Goal: Transaction & Acquisition: Download file/media

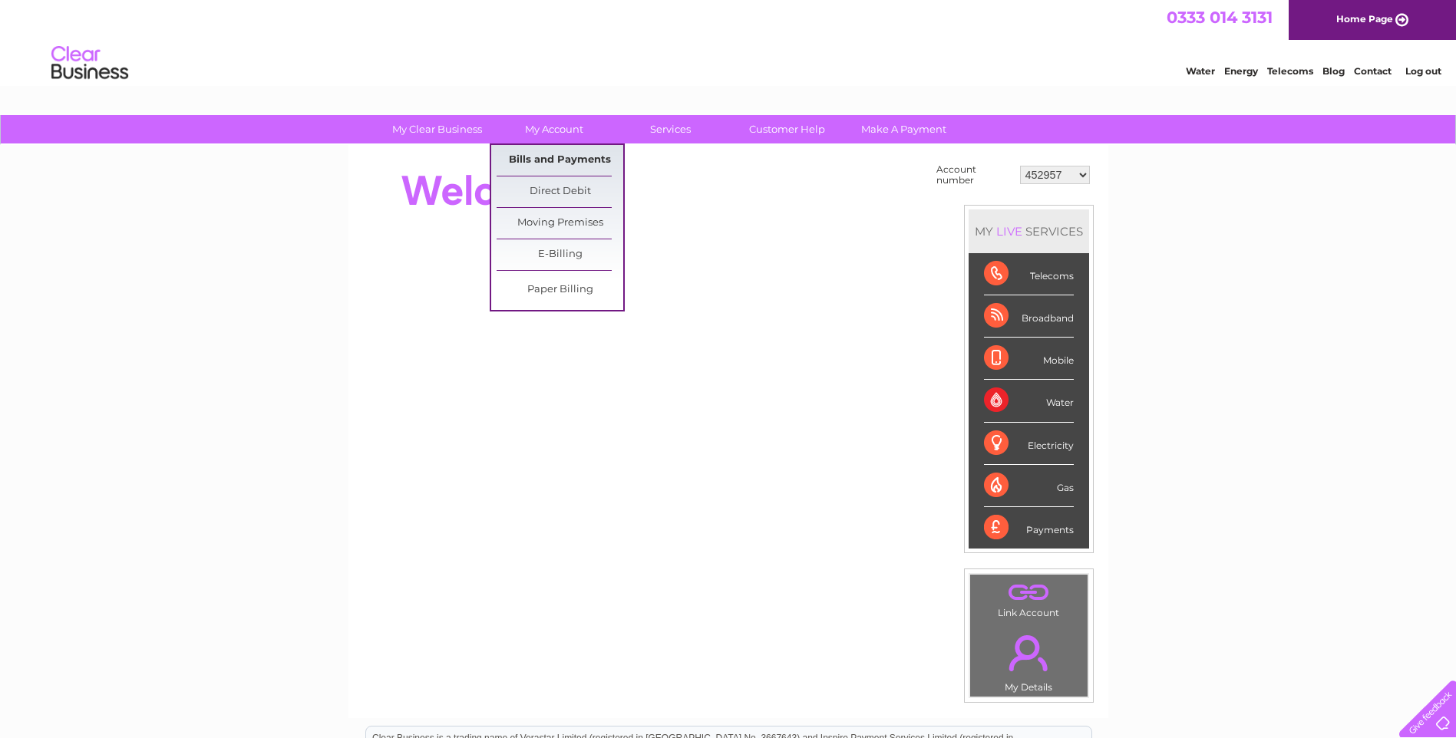
click at [549, 155] on link "Bills and Payments" at bounding box center [560, 160] width 127 height 31
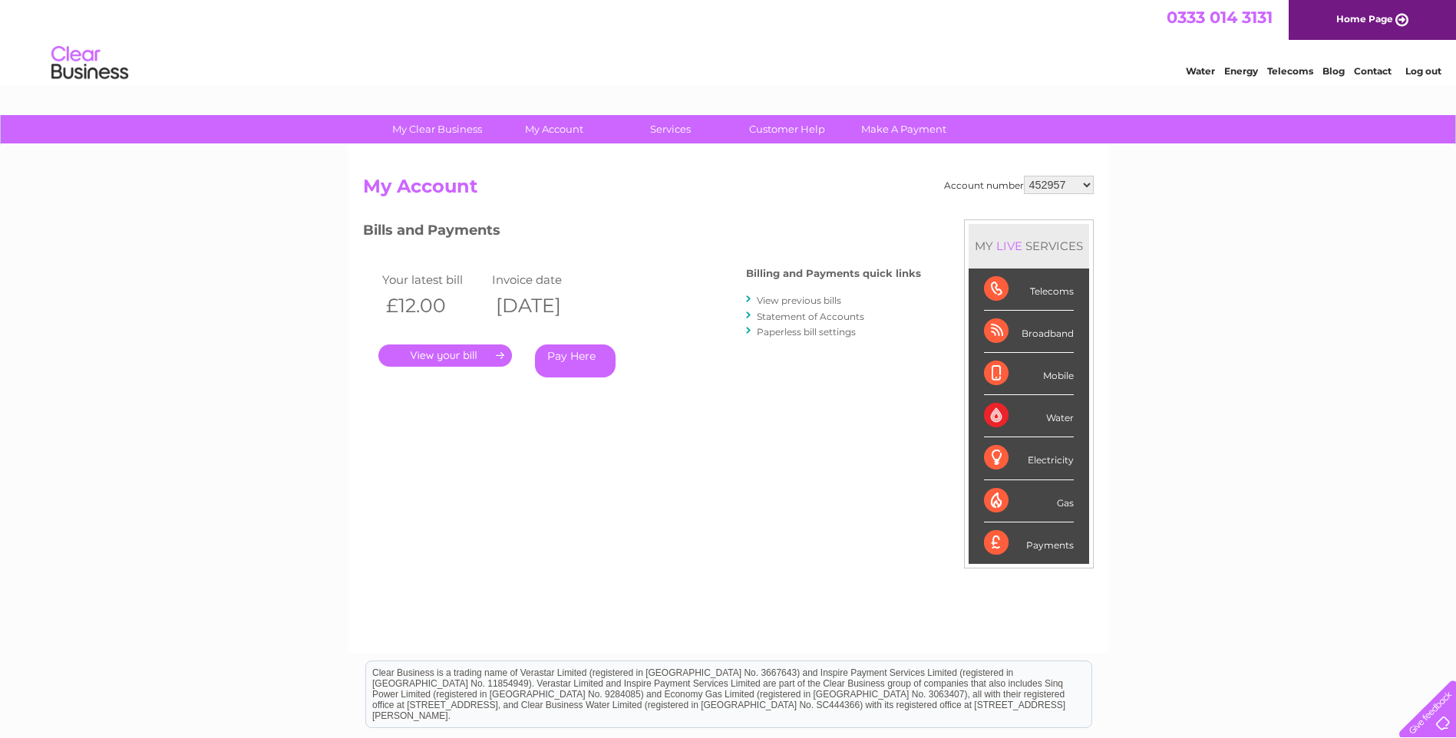
click at [1077, 182] on select "452957 953380 985271 987293 989778 1134232 1153991 30270935 30276623 30279465 3…" at bounding box center [1059, 185] width 70 height 18
select select "985271"
click at [1024, 176] on select "452957 953380 985271 987293 989778 1134232 1153991 30270935 30276623 30279465 3…" at bounding box center [1059, 185] width 70 height 18
click at [473, 355] on link "." at bounding box center [445, 356] width 134 height 22
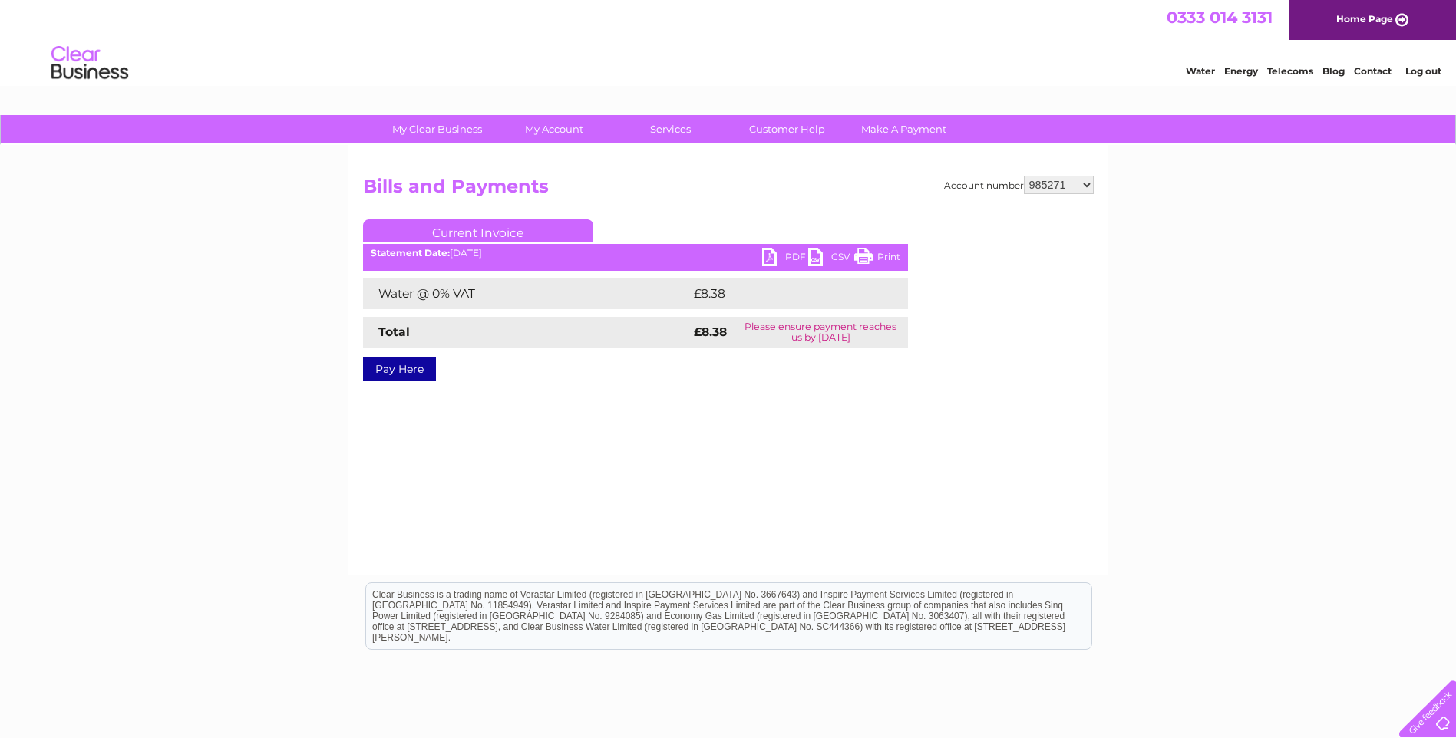
click at [786, 251] on link "PDF" at bounding box center [785, 259] width 46 height 22
